Goal: Transaction & Acquisition: Download file/media

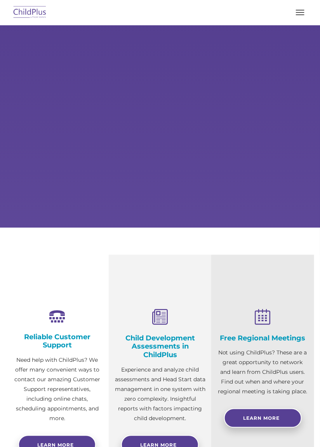
select select "MEDIUM"
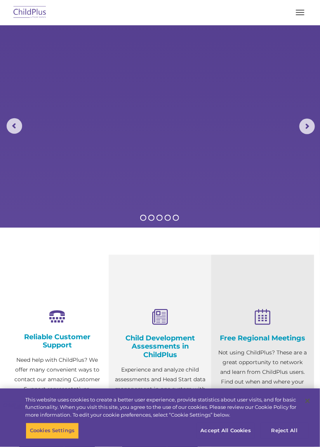
click at [306, 126] on rs-arrow at bounding box center [308, 127] width 16 height 16
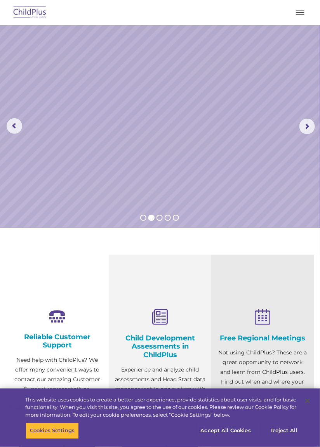
click at [303, 14] on span "button" at bounding box center [300, 14] width 9 height 1
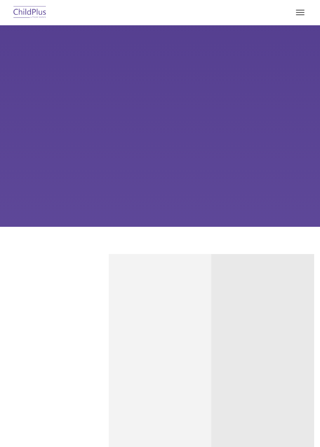
type input ""
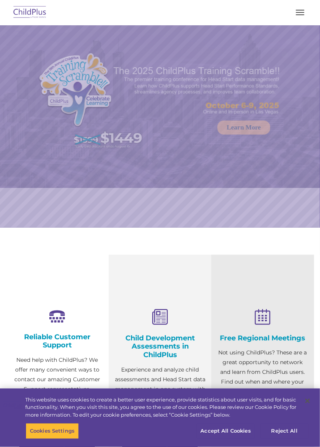
select select "MEDIUM"
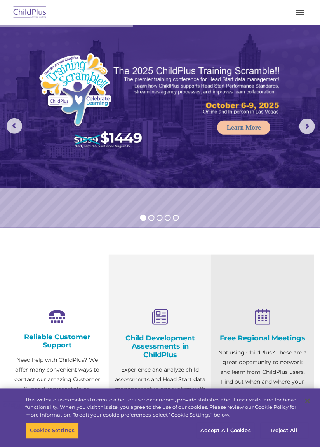
click at [296, 15] on button "button" at bounding box center [300, 12] width 16 height 12
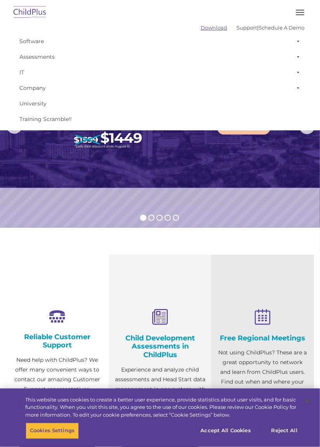
click at [201, 28] on link "Download" at bounding box center [214, 27] width 26 height 6
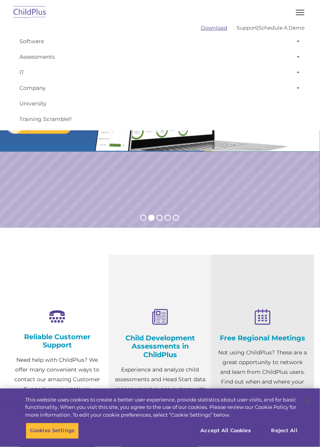
click at [201, 30] on link "Download" at bounding box center [214, 27] width 26 height 6
